Goal: Transaction & Acquisition: Purchase product/service

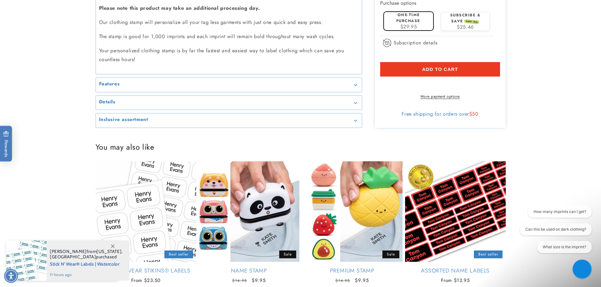
scroll to position [841, 0]
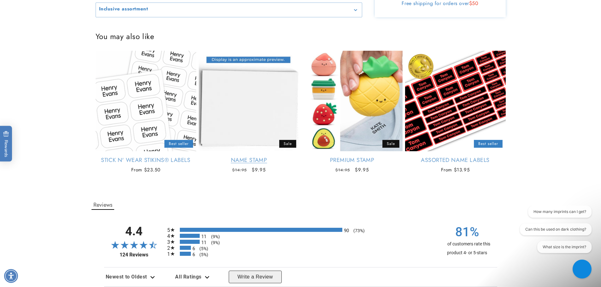
click at [266, 157] on link "Name Stamp" at bounding box center [249, 160] width 101 height 7
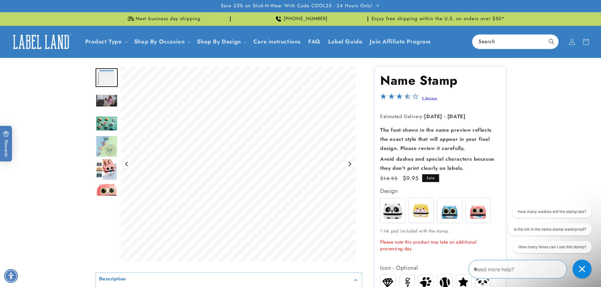
click at [347, 165] on icon "Next slide" at bounding box center [349, 163] width 5 height 5
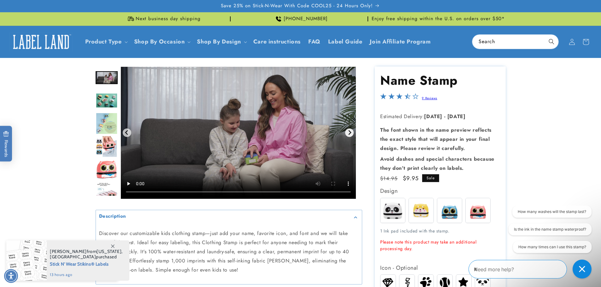
click at [347, 165] on video "Gallery Viewer" at bounding box center [238, 133] width 235 height 132
click at [350, 127] on video "Gallery Viewer" at bounding box center [238, 133] width 235 height 132
click at [350, 133] on icon "Next slide" at bounding box center [349, 132] width 3 height 5
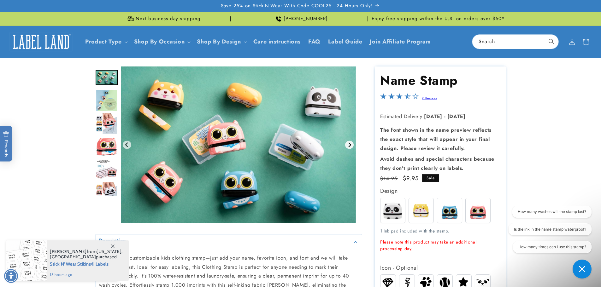
click at [350, 146] on icon "Next slide" at bounding box center [349, 144] width 5 height 5
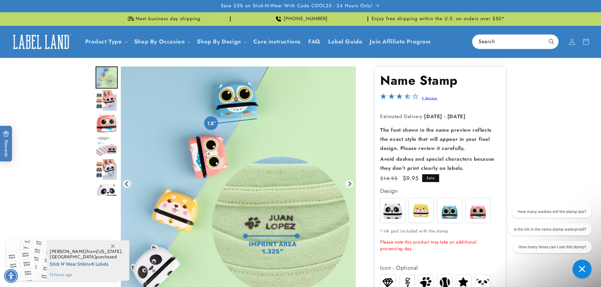
click at [419, 208] on img at bounding box center [421, 210] width 25 height 25
click at [456, 210] on img at bounding box center [449, 210] width 25 height 25
click at [478, 210] on img at bounding box center [477, 210] width 25 height 25
click at [390, 212] on img at bounding box center [392, 210] width 25 height 25
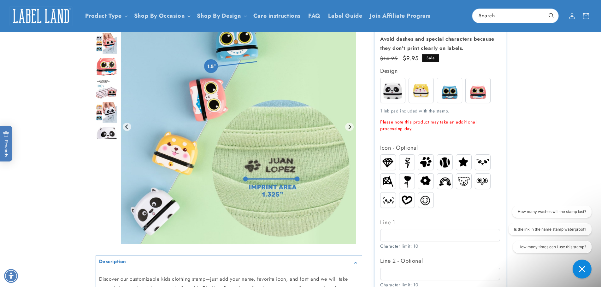
scroll to position [105, 0]
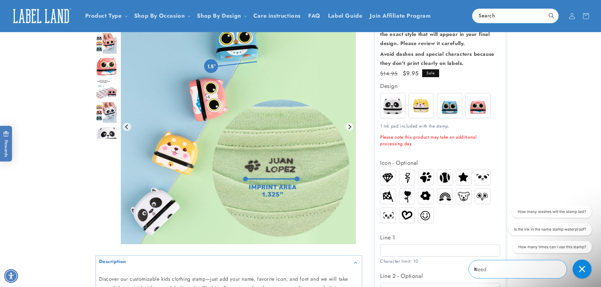
click at [390, 179] on img at bounding box center [387, 177] width 15 height 13
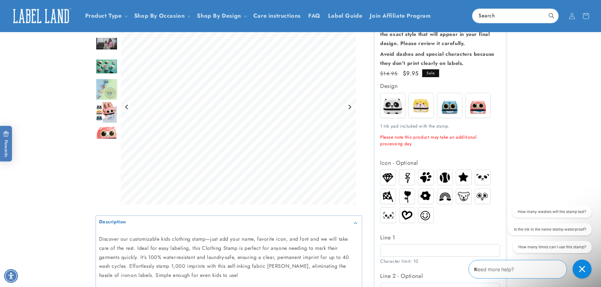
click at [406, 179] on img at bounding box center [406, 177] width 15 height 15
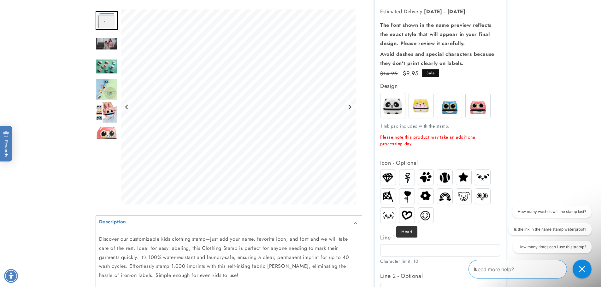
scroll to position [158, 0]
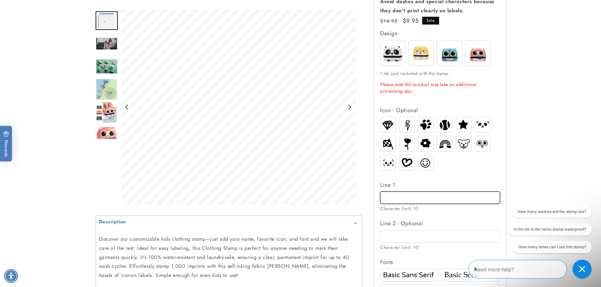
click at [404, 200] on input "Line 1" at bounding box center [440, 198] width 120 height 12
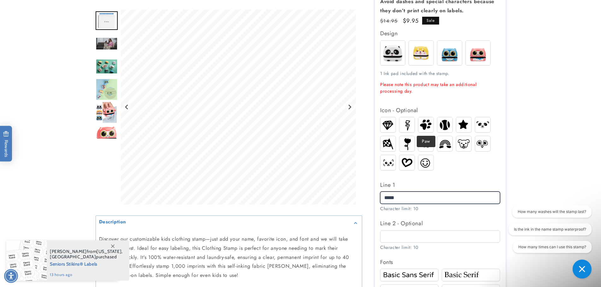
type input "*****"
click at [423, 128] on img at bounding box center [425, 125] width 15 height 15
click at [444, 125] on img at bounding box center [444, 124] width 15 height 15
click at [456, 125] on img at bounding box center [463, 124] width 15 height 13
click at [480, 124] on img at bounding box center [482, 125] width 15 height 12
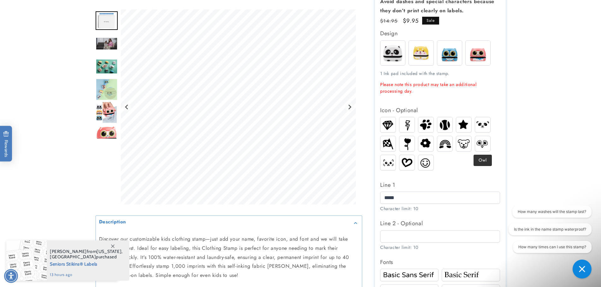
click at [484, 140] on img at bounding box center [482, 144] width 15 height 12
click at [465, 145] on img at bounding box center [463, 143] width 15 height 11
click at [478, 145] on img at bounding box center [482, 144] width 15 height 12
click at [460, 147] on img at bounding box center [463, 143] width 15 height 11
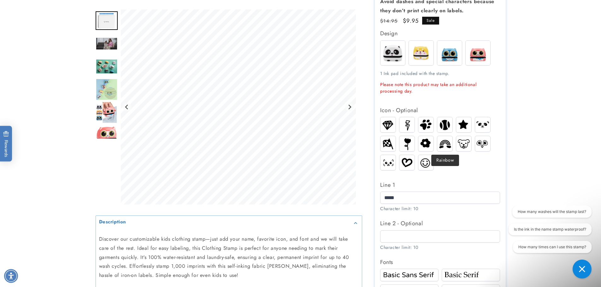
click at [446, 147] on img at bounding box center [444, 144] width 15 height 12
click at [425, 150] on img at bounding box center [425, 143] width 15 height 13
click at [410, 149] on img at bounding box center [406, 143] width 12 height 15
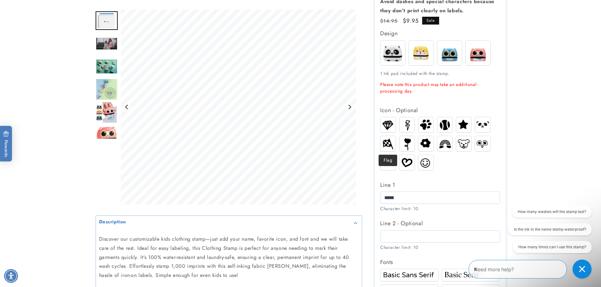
click at [387, 145] on img at bounding box center [387, 143] width 15 height 13
click at [385, 165] on img at bounding box center [387, 163] width 15 height 10
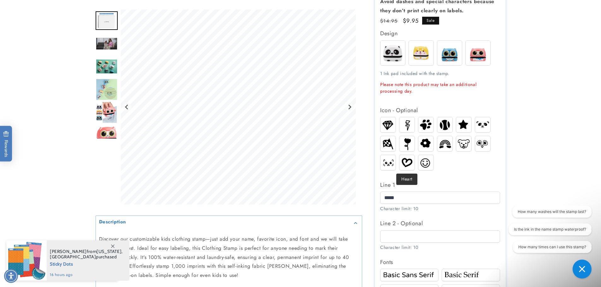
click at [413, 167] on img at bounding box center [406, 163] width 15 height 12
click at [425, 164] on img at bounding box center [425, 163] width 15 height 14
click at [388, 165] on img at bounding box center [387, 163] width 15 height 10
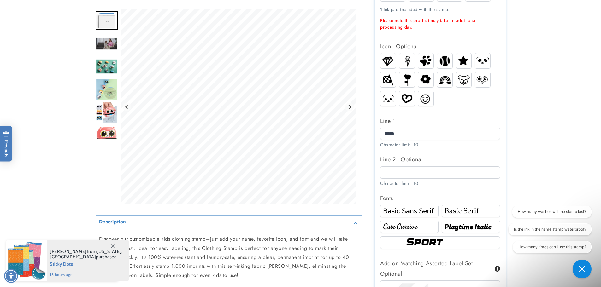
scroll to position [263, 0]
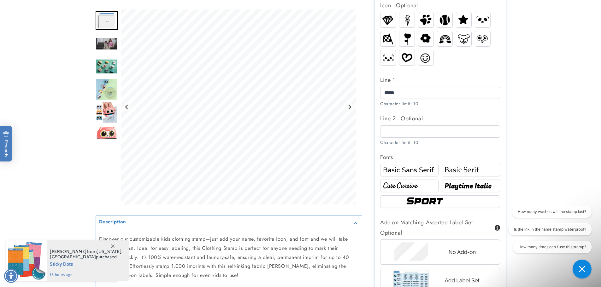
click at [461, 169] on img at bounding box center [470, 170] width 56 height 9
click at [407, 184] on img at bounding box center [409, 185] width 56 height 9
click at [480, 187] on img at bounding box center [470, 185] width 56 height 9
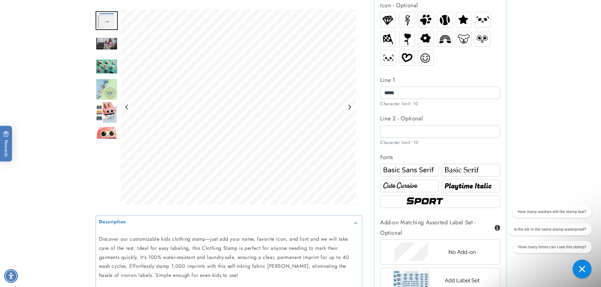
click at [455, 200] on img at bounding box center [440, 202] width 72 height 12
click at [390, 39] on img at bounding box center [387, 38] width 15 height 13
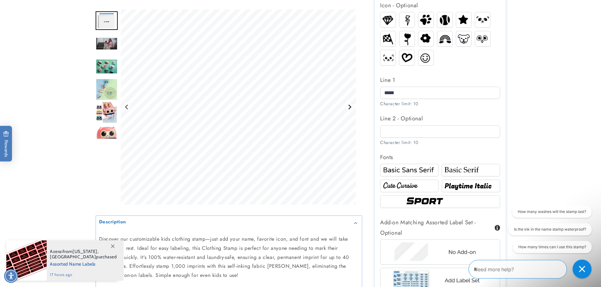
click at [351, 107] on icon "Next slide" at bounding box center [349, 106] width 5 height 5
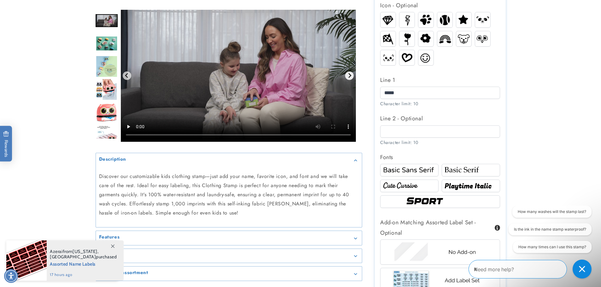
click at [347, 78] on icon "Next slide" at bounding box center [349, 75] width 5 height 5
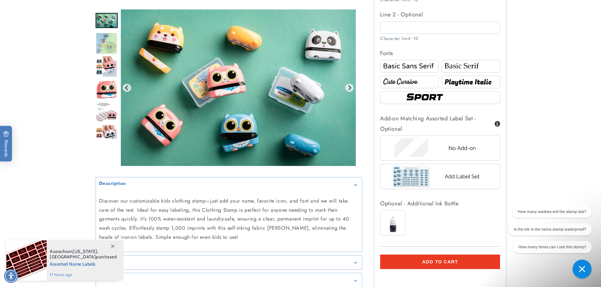
scroll to position [368, 0]
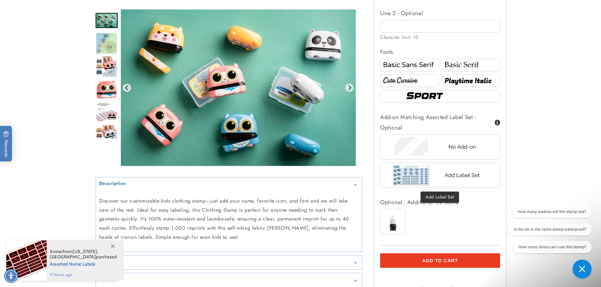
click at [426, 177] on img at bounding box center [440, 175] width 98 height 25
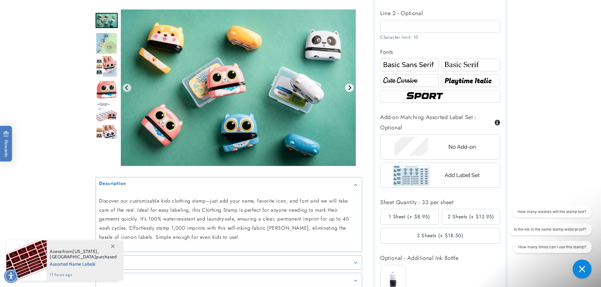
click at [348, 85] on icon "Next slide" at bounding box center [349, 87] width 5 height 5
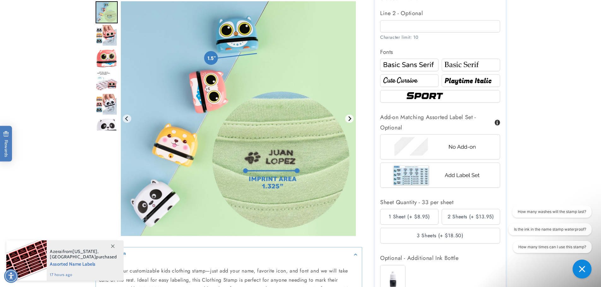
click at [349, 123] on button "Next slide" at bounding box center [349, 118] width 9 height 9
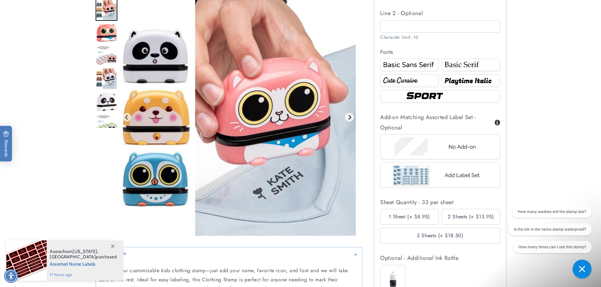
click at [352, 122] on button "Next slide" at bounding box center [349, 117] width 9 height 9
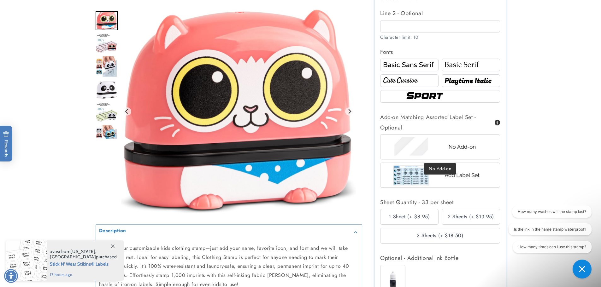
click at [420, 157] on img at bounding box center [440, 147] width 98 height 25
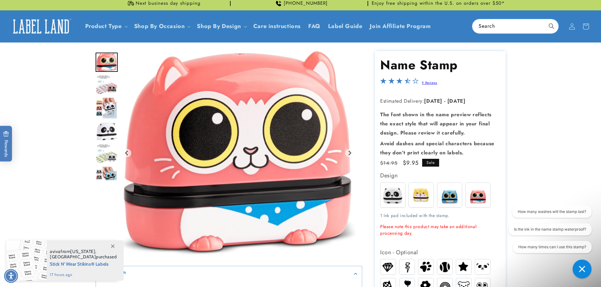
scroll to position [0, 0]
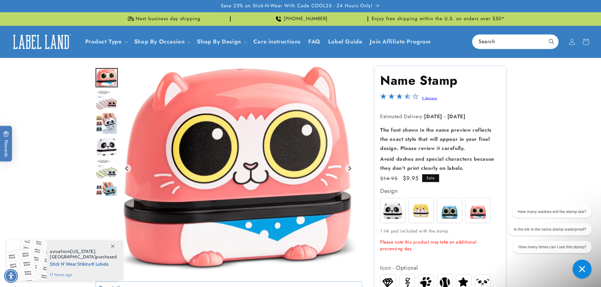
click at [116, 102] on img "Go to slide 8" at bounding box center [107, 100] width 22 height 20
